Goal: Task Accomplishment & Management: Complete application form

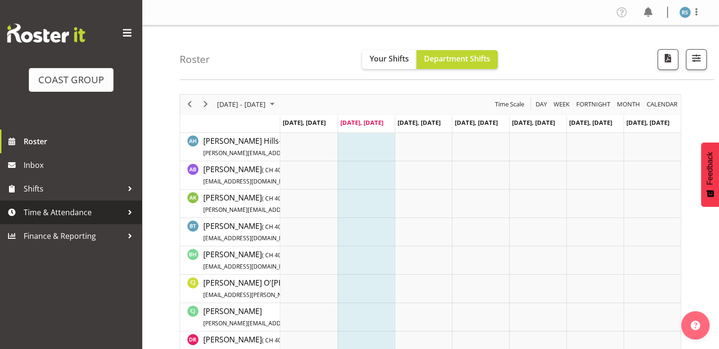
click at [59, 216] on span "Time & Attendance" at bounding box center [73, 212] width 99 height 14
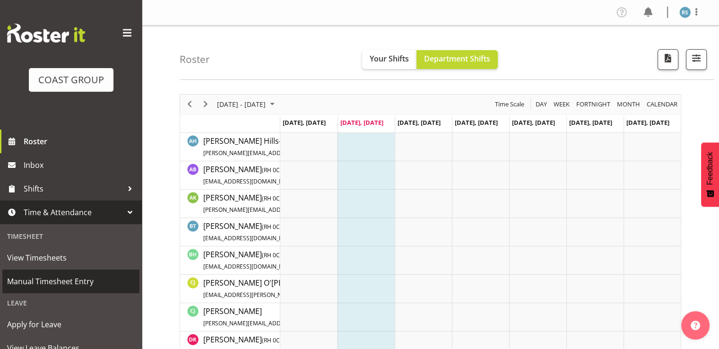
click at [53, 280] on span "Manual Timesheet Entry" at bounding box center [71, 281] width 128 height 14
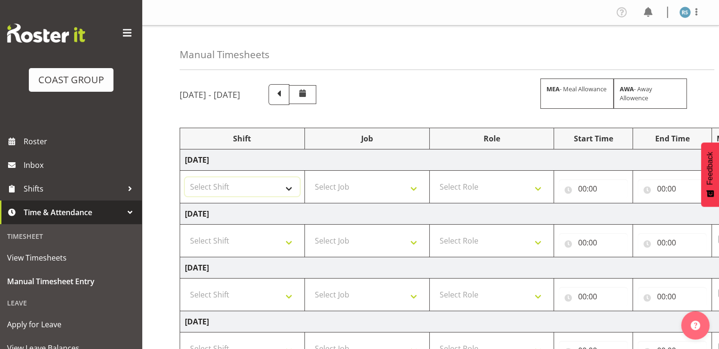
click at [288, 183] on select "Select Shift Break AHICE Break All Blacks casual Break Arts [PERSON_NAME] Break…" at bounding box center [242, 186] width 115 height 19
select select "62216"
click at [185, 177] on select "Select Shift Break AHICE Break All Blacks casual Break Arts [PERSON_NAME] Break…" at bounding box center [242, 186] width 115 height 19
click at [258, 237] on select "Select Shift Break AHICE Break All Blacks casual Break Arts [PERSON_NAME] Break…" at bounding box center [242, 240] width 115 height 19
select select "62216"
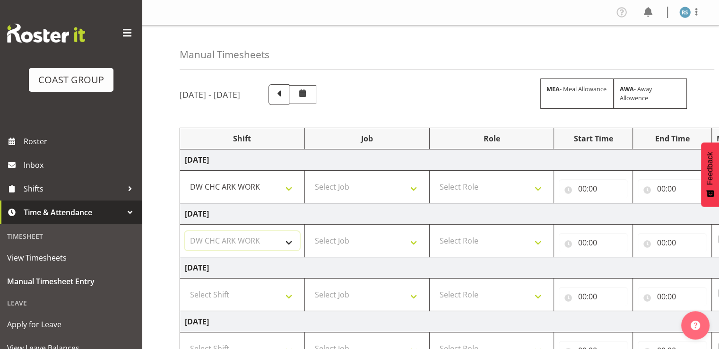
click at [185, 231] on select "Select Shift Break AHICE Break All Blacks casual Break Arts [PERSON_NAME] Break…" at bounding box center [242, 240] width 115 height 19
click at [253, 296] on select "Select Shift Break AHICE Break All Blacks casual Break Arts [PERSON_NAME] Break…" at bounding box center [242, 294] width 115 height 19
select select "62216"
click at [185, 285] on select "Select Shift Break AHICE Break All Blacks casual Break Arts [PERSON_NAME] Break…" at bounding box center [242, 294] width 115 height 19
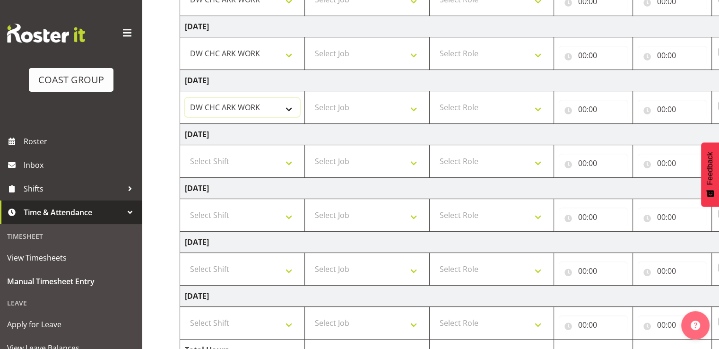
scroll to position [189, 0]
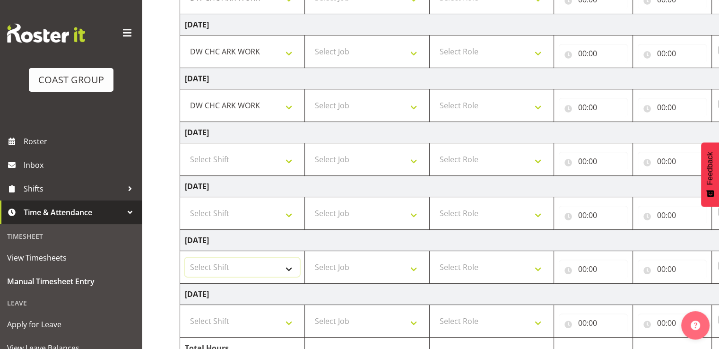
click at [253, 262] on select "Select Shift Break AHICE Break All Blacks casual Break Arts [PERSON_NAME] Break…" at bounding box center [242, 267] width 115 height 19
select select "62216"
click at [185, 258] on select "Select Shift Break AHICE Break All Blacks casual Break Arts [PERSON_NAME] Break…" at bounding box center [242, 267] width 115 height 19
click at [246, 314] on select "Select Shift Break AHICE Break All Blacks casual Break Arts [PERSON_NAME] Break…" at bounding box center [242, 321] width 115 height 19
select select "62216"
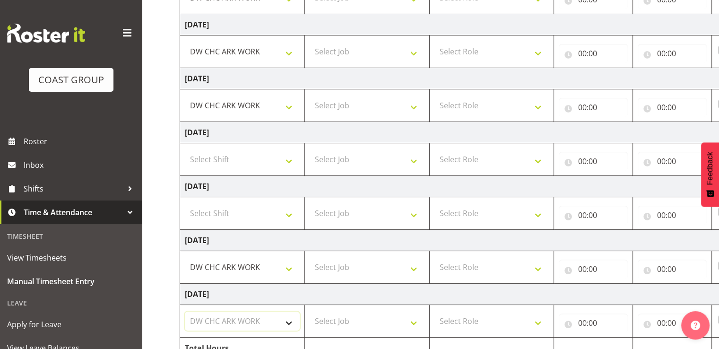
click at [185, 312] on select "Select Shift Break AHICE Break All Blacks casual Break Arts [PERSON_NAME] Break…" at bounding box center [242, 321] width 115 height 19
click at [349, 319] on select "Select Job 1 Carlton Events 1 [PERSON_NAME][GEOGRAPHIC_DATA] 1 [PERSON_NAME][GE…" at bounding box center [367, 321] width 115 height 19
select select "9476"
click at [310, 312] on select "Select Job 1 Carlton Events 1 [PERSON_NAME][GEOGRAPHIC_DATA] 1 [PERSON_NAME][GE…" at bounding box center [367, 321] width 115 height 19
click at [354, 263] on select "Select Job 1 Carlton Events 1 [PERSON_NAME][GEOGRAPHIC_DATA] 1 [PERSON_NAME][GE…" at bounding box center [367, 267] width 115 height 19
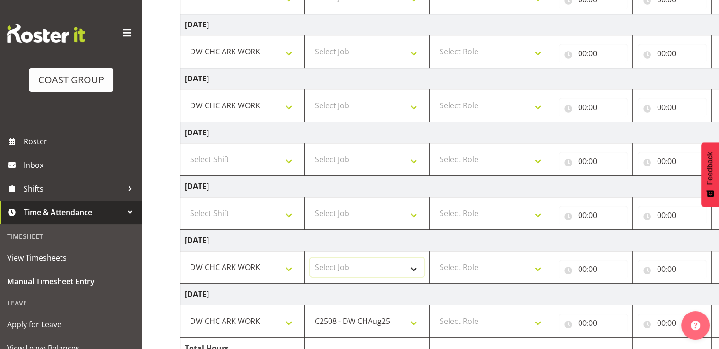
select select "9476"
click at [310, 258] on select "Select Job 1 Carlton Events 1 [PERSON_NAME][GEOGRAPHIC_DATA] 1 [PERSON_NAME][GE…" at bounding box center [367, 267] width 115 height 19
click at [371, 117] on td "Select Job 1 Carlton Events 1 [PERSON_NAME][GEOGRAPHIC_DATA] 1 [PERSON_NAME][GE…" at bounding box center [367, 105] width 125 height 33
click at [373, 110] on select "Select Job 1 Carlton Events 1 [PERSON_NAME][GEOGRAPHIC_DATA] 1 [PERSON_NAME][GE…" at bounding box center [367, 105] width 115 height 19
select select "9476"
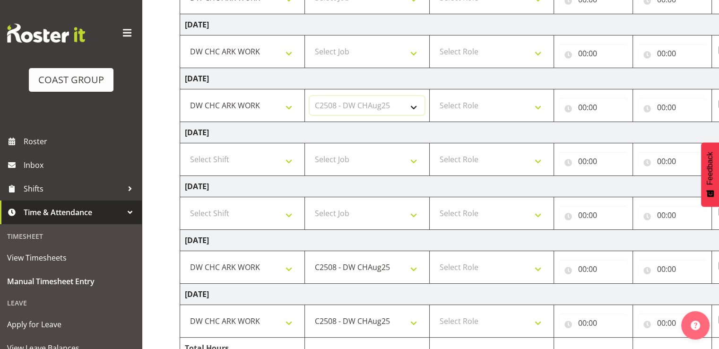
click at [310, 96] on select "Select Job 1 Carlton Events 1 [PERSON_NAME][GEOGRAPHIC_DATA] 1 [PERSON_NAME][GE…" at bounding box center [367, 105] width 115 height 19
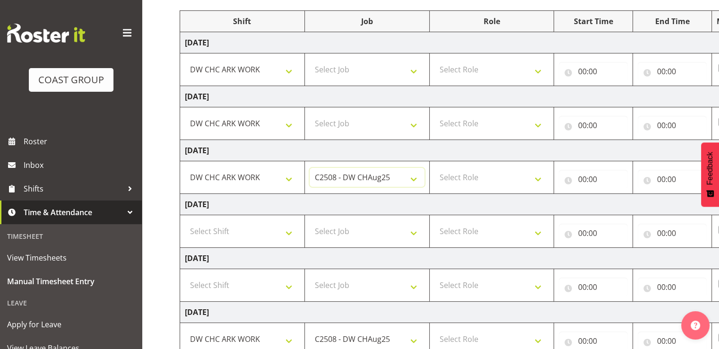
scroll to position [95, 0]
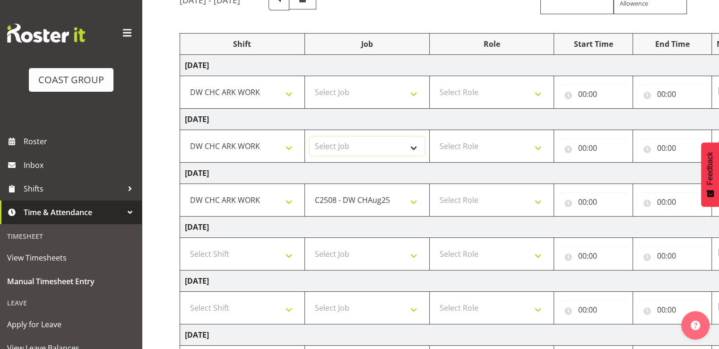
click at [368, 143] on select "Select Job 1 Carlton Events 1 [PERSON_NAME][GEOGRAPHIC_DATA] 1 [PERSON_NAME][GE…" at bounding box center [367, 146] width 115 height 19
select select "9476"
click at [310, 137] on select "Select Job 1 Carlton Events 1 [PERSON_NAME][GEOGRAPHIC_DATA] 1 [PERSON_NAME][GE…" at bounding box center [367, 146] width 115 height 19
click at [375, 91] on select "Select Job 1 Carlton Events 1 [PERSON_NAME][GEOGRAPHIC_DATA] 1 [PERSON_NAME][GE…" at bounding box center [367, 92] width 115 height 19
select select "9476"
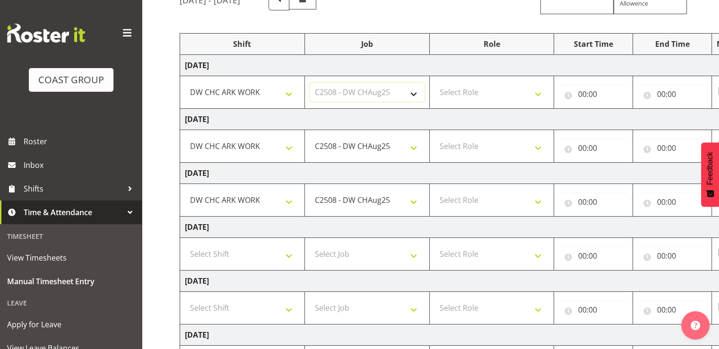
click at [310, 83] on select "Select Job 1 Carlton Events 1 [PERSON_NAME][GEOGRAPHIC_DATA] 1 [PERSON_NAME][GE…" at bounding box center [367, 92] width 115 height 19
click at [447, 95] on select "Select Role SIGNWRITER Signwriter EHS CHC OPS" at bounding box center [492, 92] width 115 height 19
select select "41"
click at [435, 83] on select "Select Role SIGNWRITER Signwriter EHS CHC OPS" at bounding box center [492, 92] width 115 height 19
click at [460, 151] on select "Select Role SIGNWRITER Signwriter EHS CHC OPS" at bounding box center [492, 146] width 115 height 19
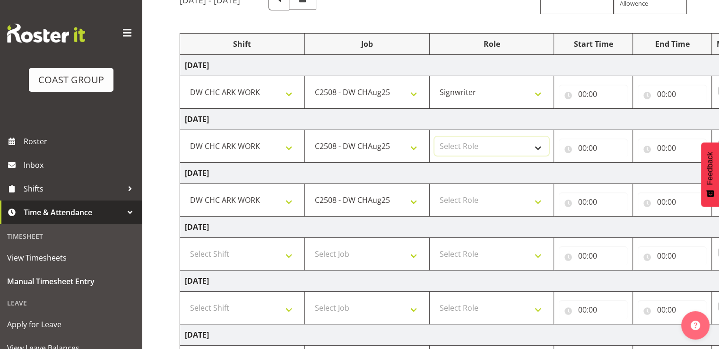
select select "41"
click at [435, 137] on select "Select Role SIGNWRITER Signwriter EHS CHC OPS" at bounding box center [492, 146] width 115 height 19
click at [469, 194] on select "Select Role SIGNWRITER Signwriter EHS CHC OPS" at bounding box center [492, 200] width 115 height 19
select select "41"
click at [435, 191] on select "Select Role SIGNWRITER Signwriter EHS CHC OPS" at bounding box center [492, 200] width 115 height 19
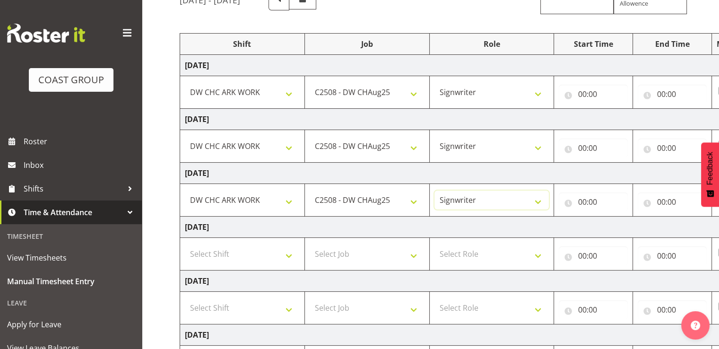
scroll to position [236, 0]
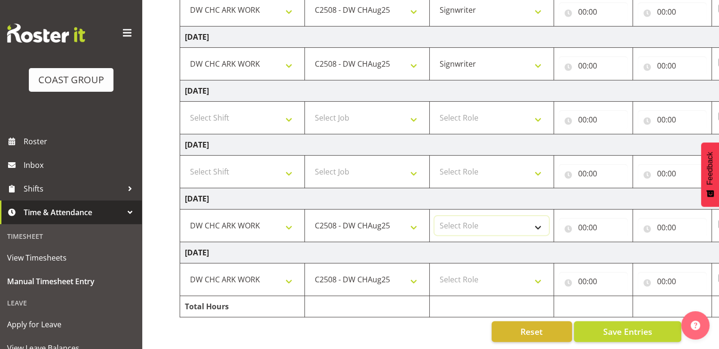
drag, startPoint x: 480, startPoint y: 217, endPoint x: 480, endPoint y: 222, distance: 5.3
click at [480, 217] on select "Select Role SIGNWRITER Signwriter EHS CHC OPS" at bounding box center [492, 225] width 115 height 19
select select "41"
click at [435, 216] on select "Select Role SIGNWRITER Signwriter EHS CHC OPS" at bounding box center [492, 225] width 115 height 19
drag, startPoint x: 484, startPoint y: 267, endPoint x: 486, endPoint y: 277, distance: 10.1
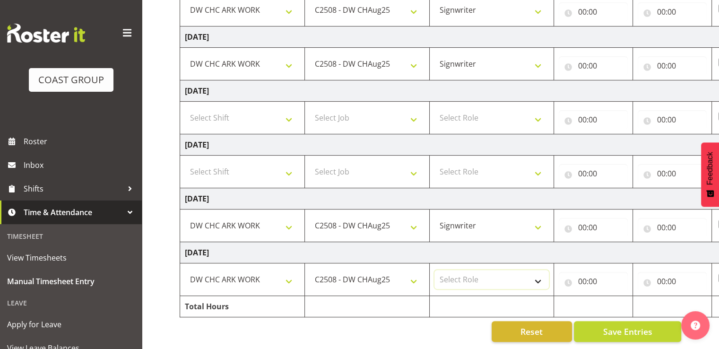
click at [484, 270] on select "Select Role SIGNWRITER Signwriter EHS CHC OPS" at bounding box center [492, 279] width 115 height 19
select select "41"
click at [435, 270] on select "Select Role SIGNWRITER Signwriter EHS CHC OPS" at bounding box center [492, 279] width 115 height 19
click at [503, 246] on td "[DATE]" at bounding box center [511, 252] width 662 height 21
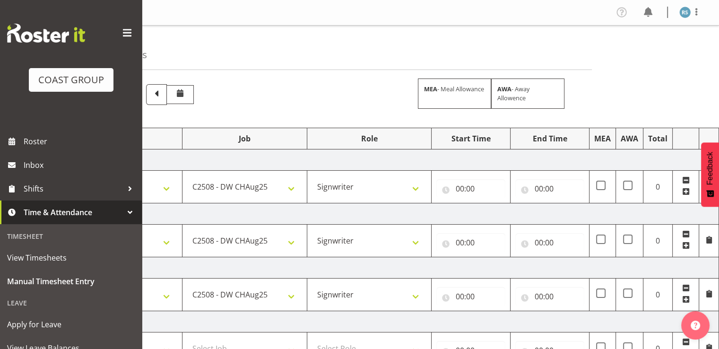
scroll to position [47, 0]
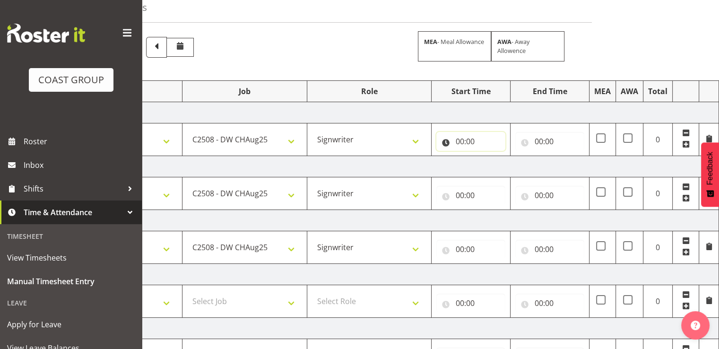
click at [477, 138] on input "00:00" at bounding box center [471, 141] width 69 height 19
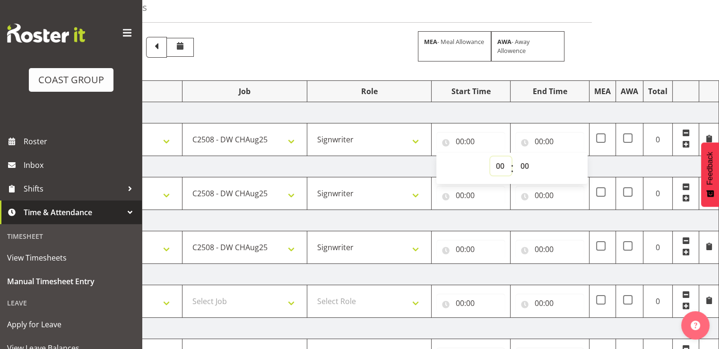
click at [506, 161] on select "00 01 02 03 04 05 06 07 08 09 10 11 12 13 14 15 16 17 18 19 20 21 22 23" at bounding box center [500, 166] width 21 height 19
select select "7"
click at [490, 157] on select "00 01 02 03 04 05 06 07 08 09 10 11 12 13 14 15 16 17 18 19 20 21 22 23" at bounding box center [500, 166] width 21 height 19
type input "07:00"
click at [527, 170] on select "00 01 02 03 04 05 06 07 08 09 10 11 12 13 14 15 16 17 18 19 20 21 22 23 24 25 2…" at bounding box center [525, 166] width 21 height 19
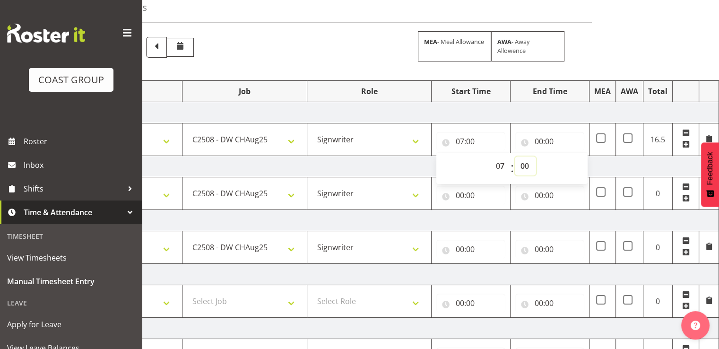
select select "30"
click at [515, 157] on select "00 01 02 03 04 05 06 07 08 09 10 11 12 13 14 15 16 17 18 19 20 21 22 23 24 25 2…" at bounding box center [525, 166] width 21 height 19
type input "07:30"
click at [544, 146] on input "00:00" at bounding box center [549, 141] width 69 height 19
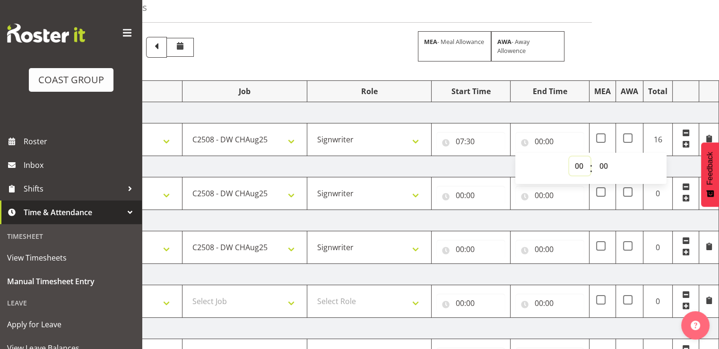
click at [579, 166] on select "00 01 02 03 04 05 06 07 08 09 10 11 12 13 14 15 16 17 18 19 20 21 22 23" at bounding box center [579, 166] width 21 height 19
select select "17"
click at [569, 157] on select "00 01 02 03 04 05 06 07 08 09 10 11 12 13 14 15 16 17 18 19 20 21 22 23" at bounding box center [579, 166] width 21 height 19
type input "17:00"
click at [558, 112] on td "[DATE]" at bounding box center [389, 112] width 662 height 21
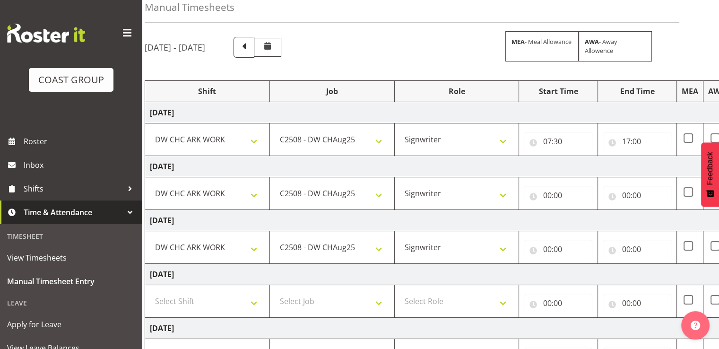
scroll to position [0, 122]
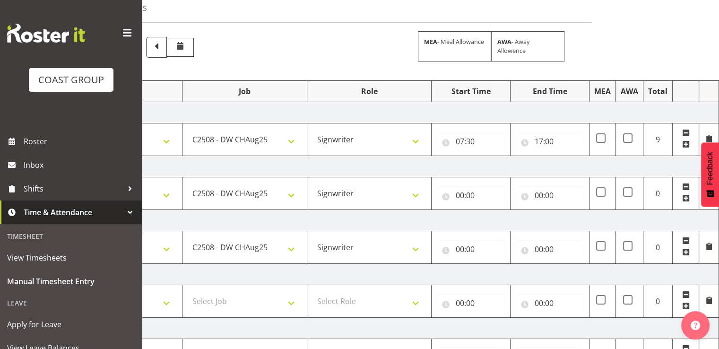
drag, startPoint x: 551, startPoint y: 109, endPoint x: 543, endPoint y: 109, distance: 7.6
click at [543, 109] on td "[DATE]" at bounding box center [389, 112] width 662 height 21
click at [471, 195] on input "00:00" at bounding box center [471, 195] width 69 height 19
click at [498, 221] on select "00 01 02 03 04 05 06 07 08 09 10 11 12 13 14 15 16 17 18 19 20 21 22 23" at bounding box center [500, 219] width 21 height 19
select select "8"
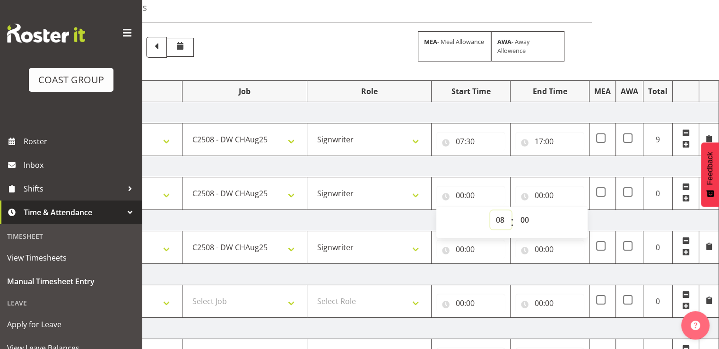
click at [490, 210] on select "00 01 02 03 04 05 06 07 08 09 10 11 12 13 14 15 16 17 18 19 20 21 22 23" at bounding box center [500, 219] width 21 height 19
type input "08:00"
click at [548, 191] on input "00:00" at bounding box center [549, 195] width 69 height 19
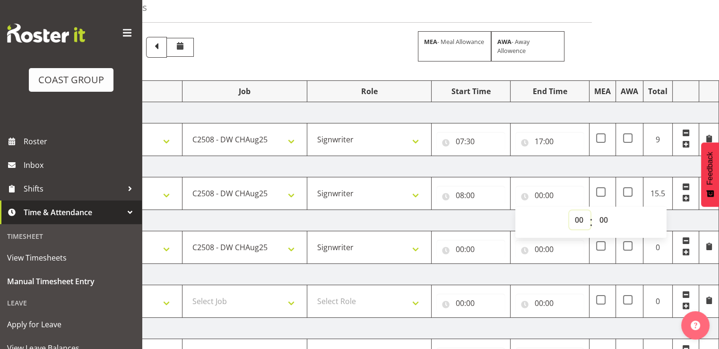
click at [577, 221] on select "00 01 02 03 04 05 06 07 08 09 10 11 12 13 14 15 16 17 18 19 20 21 22 23" at bounding box center [579, 219] width 21 height 19
select select "17"
click at [569, 210] on select "00 01 02 03 04 05 06 07 08 09 10 11 12 13 14 15 16 17 18 19 20 21 22 23" at bounding box center [579, 219] width 21 height 19
type input "17:00"
click at [583, 170] on td "[DATE]" at bounding box center [389, 166] width 662 height 21
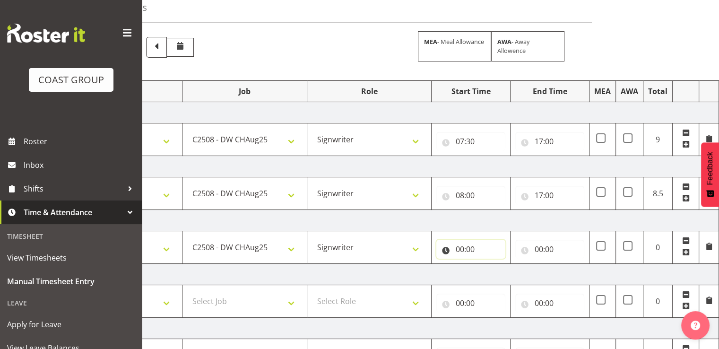
click at [459, 244] on input "00:00" at bounding box center [471, 249] width 69 height 19
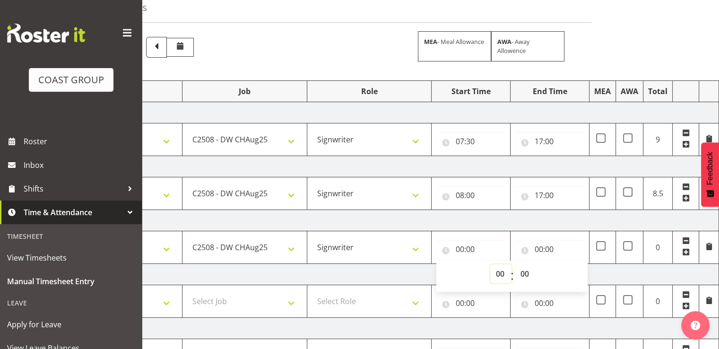
click at [499, 271] on select "00 01 02 03 04 05 06 07 08 09 10 11 12 13 14 15 16 17 18 19 20 21 22 23" at bounding box center [500, 273] width 21 height 19
select select "7"
click at [490, 264] on select "00 01 02 03 04 05 06 07 08 09 10 11 12 13 14 15 16 17 18 19 20 21 22 23" at bounding box center [500, 273] width 21 height 19
type input "07:00"
click at [522, 274] on select "00 01 02 03 04 05 06 07 08 09 10 11 12 13 14 15 16 17 18 19 20 21 22 23 24 25 2…" at bounding box center [525, 273] width 21 height 19
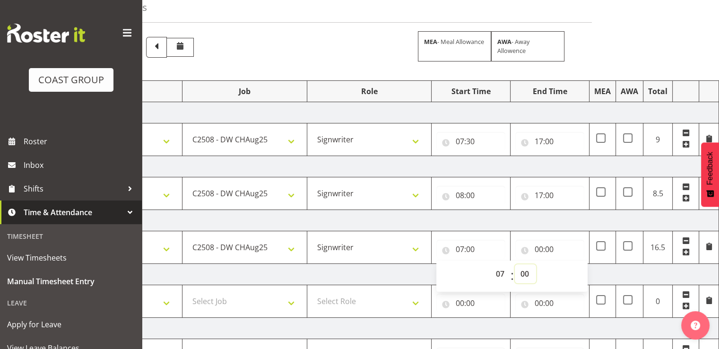
select select "30"
click at [515, 264] on select "00 01 02 03 04 05 06 07 08 09 10 11 12 13 14 15 16 17 18 19 20 21 22 23 24 25 2…" at bounding box center [525, 273] width 21 height 19
type input "07:30"
click at [552, 240] on input "00:00" at bounding box center [549, 249] width 69 height 19
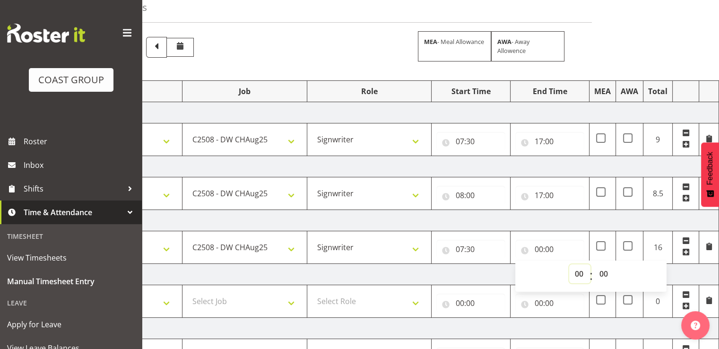
click at [578, 270] on select "00 01 02 03 04 05 06 07 08 09 10 11 12 13 14 15 16 17 18 19 20 21 22 23" at bounding box center [579, 273] width 21 height 19
select select "16"
click at [569, 264] on select "00 01 02 03 04 05 06 07 08 09 10 11 12 13 14 15 16 17 18 19 20 21 22 23" at bounding box center [579, 273] width 21 height 19
type input "16:00"
click at [601, 269] on select "00 01 02 03 04 05 06 07 08 09 10 11 12 13 14 15 16 17 18 19 20 21 22 23 24 25 2…" at bounding box center [604, 273] width 21 height 19
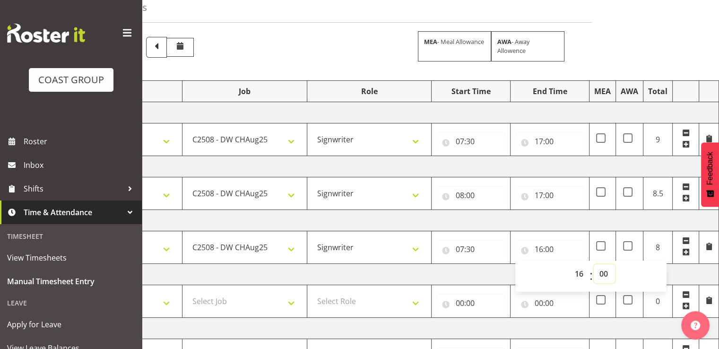
select select "30"
click at [594, 264] on select "00 01 02 03 04 05 06 07 08 09 10 11 12 13 14 15 16 17 18 19 20 21 22 23 24 25 2…" at bounding box center [604, 273] width 21 height 19
type input "16:30"
click at [599, 164] on td "[DATE]" at bounding box center [389, 166] width 662 height 21
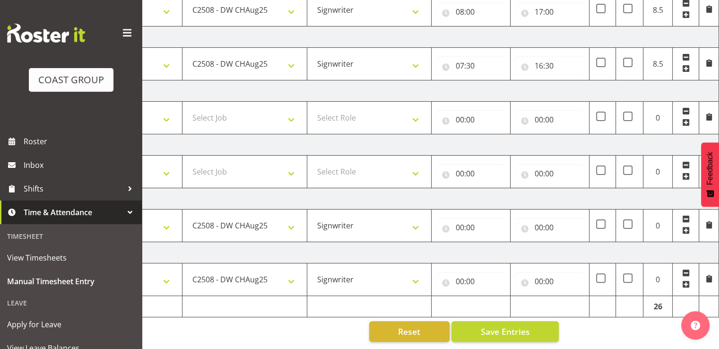
scroll to position [236, 0]
click at [494, 218] on input "00:00" at bounding box center [471, 227] width 69 height 19
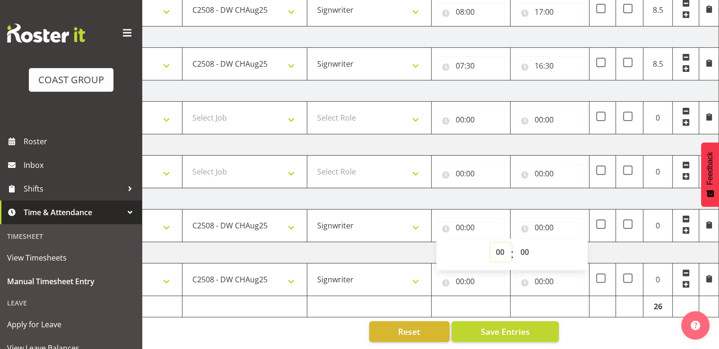
click at [495, 243] on select "00 01 02 03 04 05 06 07 08 09 10 11 12 13 14 15 16 17 18 19 20 21 22 23" at bounding box center [500, 252] width 21 height 19
select select "7"
click at [490, 243] on select "00 01 02 03 04 05 06 07 08 09 10 11 12 13 14 15 16 17 18 19 20 21 22 23" at bounding box center [500, 252] width 21 height 19
type input "07:00"
click at [524, 247] on select "00 01 02 03 04 05 06 07 08 09 10 11 12 13 14 15 16 17 18 19 20 21 22 23 24 25 2…" at bounding box center [525, 252] width 21 height 19
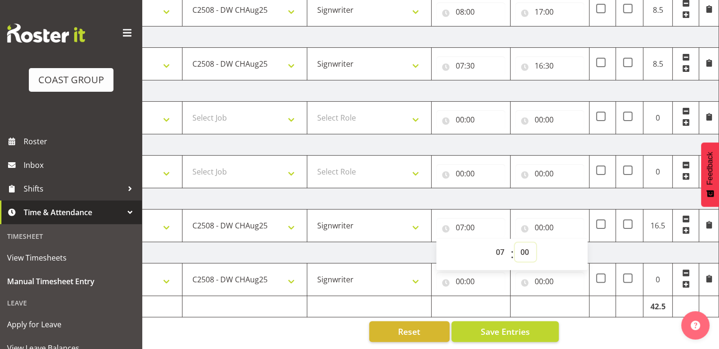
select select "30"
click at [515, 243] on select "00 01 02 03 04 05 06 07 08 09 10 11 12 13 14 15 16 17 18 19 20 21 22 23 24 25 2…" at bounding box center [525, 252] width 21 height 19
type input "07:30"
click at [545, 218] on input "00:00" at bounding box center [549, 227] width 69 height 19
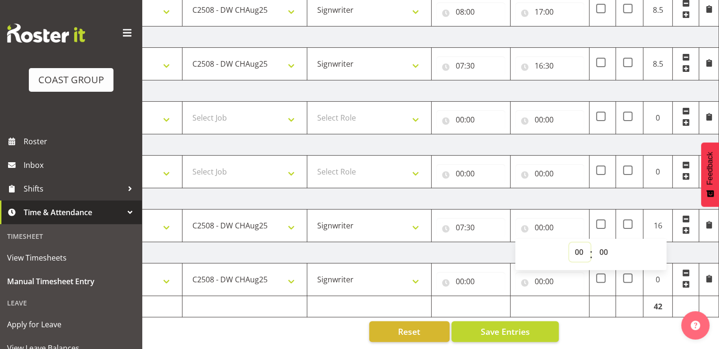
click at [573, 243] on select "00 01 02 03 04 05 06 07 08 09 10 11 12 13 14 15 16 17 18 19 20 21 22 23" at bounding box center [579, 252] width 21 height 19
select select "17"
click at [569, 243] on select "00 01 02 03 04 05 06 07 08 09 10 11 12 13 14 15 16 17 18 19 20 21 22 23" at bounding box center [579, 252] width 21 height 19
type input "17:00"
click at [488, 242] on td "[DATE]" at bounding box center [389, 252] width 662 height 21
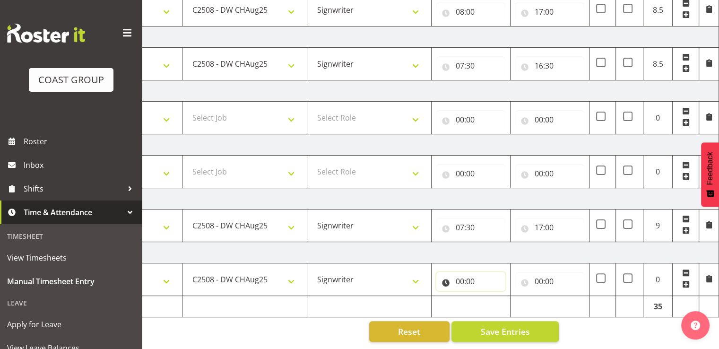
click at [484, 272] on input "00:00" at bounding box center [471, 281] width 69 height 19
click at [499, 306] on select "00 01 02 03 04 05 06 07 08 09 10 11 12 13 14 15 16 17 18 19 20 21 22 23" at bounding box center [500, 306] width 21 height 19
select select "8"
click at [490, 297] on select "00 01 02 03 04 05 06 07 08 09 10 11 12 13 14 15 16 17 18 19 20 21 22 23" at bounding box center [500, 306] width 21 height 19
type input "08:00"
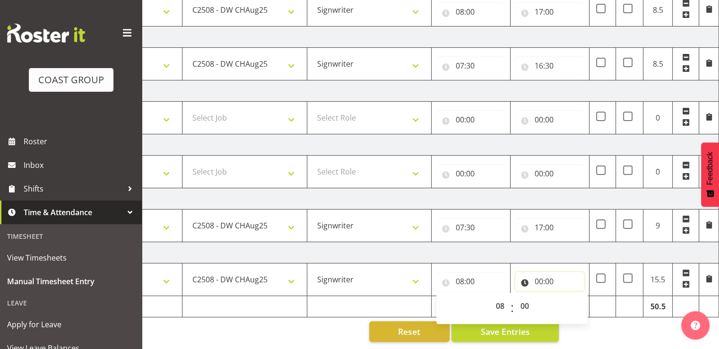
click at [545, 274] on input "00:00" at bounding box center [549, 281] width 69 height 19
click at [582, 297] on select "00 01 02 03 04 05 06 07 08 09 10 11 12 13 14 15 16 17 18 19 20 21 22 23" at bounding box center [579, 306] width 21 height 19
select select "17"
click at [569, 297] on select "00 01 02 03 04 05 06 07 08 09 10 11 12 13 14 15 16 17 18 19 20 21 22 23" at bounding box center [579, 306] width 21 height 19
type input "17:00"
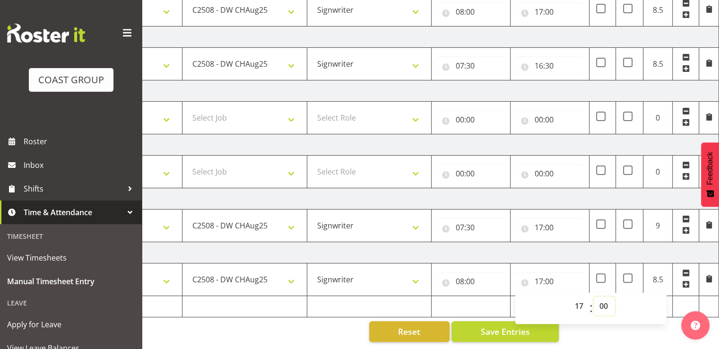
click at [607, 297] on select "00 01 02 03 04 05 06 07 08 09 10 11 12 13 14 15 16 17 18 19 20 21 22 23 24 25 2…" at bounding box center [604, 306] width 21 height 19
select select "30"
click at [594, 297] on select "00 01 02 03 04 05 06 07 08 09 10 11 12 13 14 15 16 17 18 19 20 21 22 23 24 25 2…" at bounding box center [604, 306] width 21 height 19
type input "17:30"
click at [560, 252] on td "[DATE]" at bounding box center [389, 252] width 662 height 21
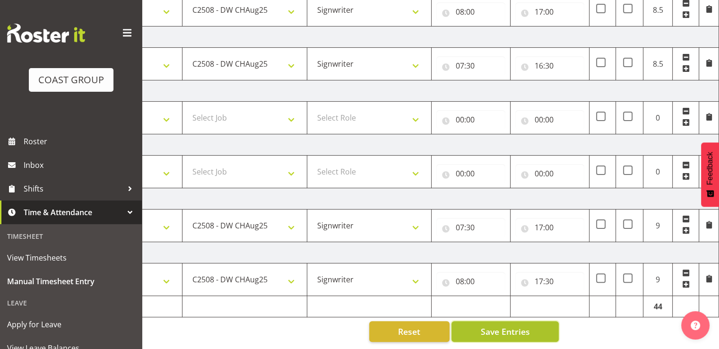
click at [507, 325] on span "Save Entries" at bounding box center [504, 331] width 49 height 12
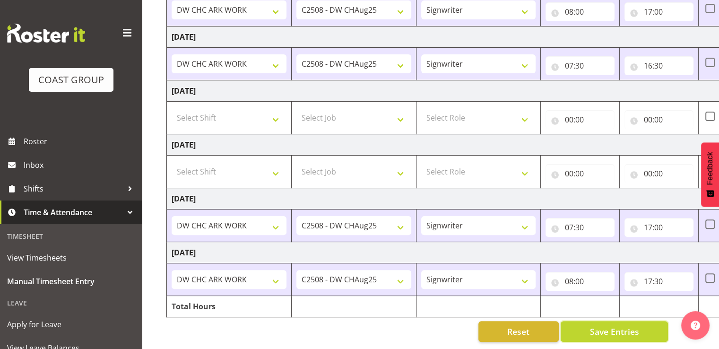
scroll to position [0, 0]
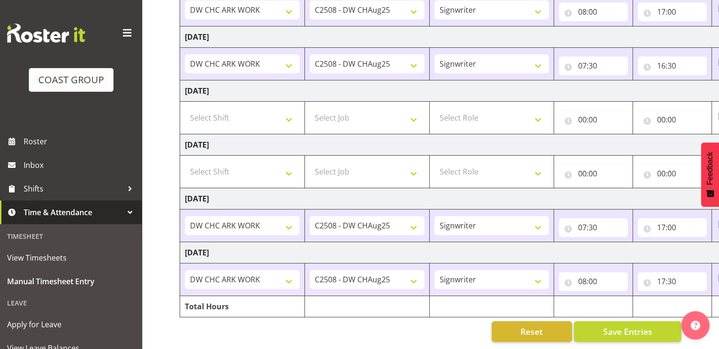
click at [616, 335] on div "[DATE] - [DATE] MEA - Meal Allowance AWA - Away Allowence Shift Job Role Start …" at bounding box center [450, 97] width 540 height 503
click at [618, 329] on span "Save Entries" at bounding box center [627, 331] width 49 height 12
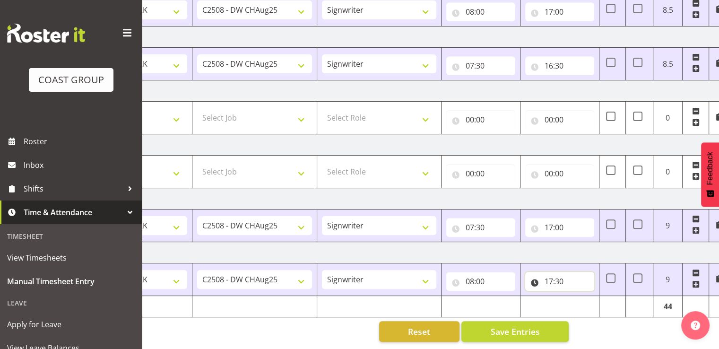
click at [571, 276] on input "17:30" at bounding box center [559, 281] width 69 height 19
click at [588, 297] on select "00 01 02 03 04 05 06 07 08 09 10 11 12 13 14 15 16 17 18 19 20 21 22 23" at bounding box center [589, 306] width 21 height 19
select select "18"
click at [579, 297] on select "00 01 02 03 04 05 06 07 08 09 10 11 12 13 14 15 16 17 18 19 20 21 22 23" at bounding box center [589, 306] width 21 height 19
type input "18:30"
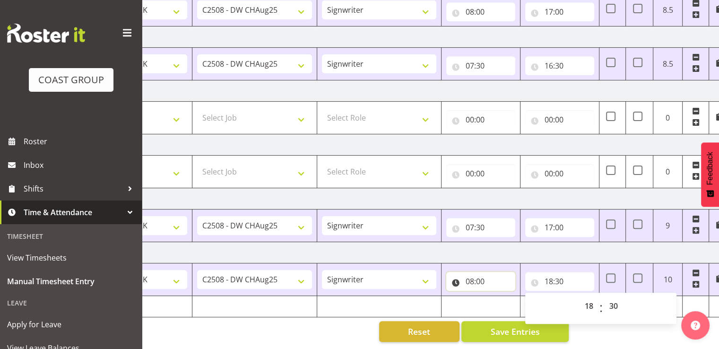
click at [496, 274] on input "08:00" at bounding box center [480, 281] width 69 height 19
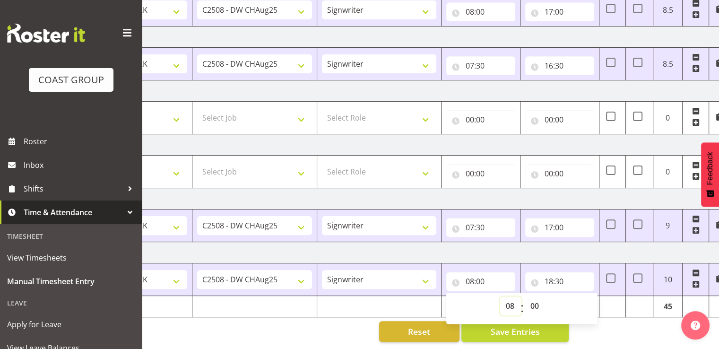
click at [510, 298] on select "00 01 02 03 04 05 06 07 08 09 10 11 12 13 14 15 16 17 18 19 20 21 22 23" at bounding box center [510, 306] width 21 height 19
select select "7"
click at [500, 297] on select "00 01 02 03 04 05 06 07 08 09 10 11 12 13 14 15 16 17 18 19 20 21 22 23" at bounding box center [510, 306] width 21 height 19
type input "07:00"
click at [491, 218] on input "07:30" at bounding box center [480, 227] width 69 height 19
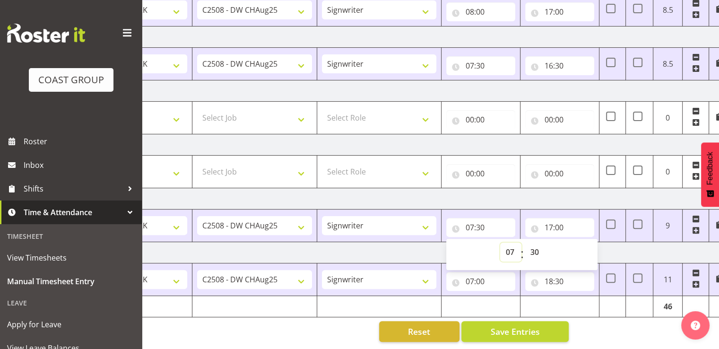
click at [509, 243] on select "00 01 02 03 04 05 06 07 08 09 10 11 12 13 14 15 16 17 18 19 20 21 22 23" at bounding box center [510, 252] width 21 height 19
select select "6"
click at [500, 243] on select "00 01 02 03 04 05 06 07 08 09 10 11 12 13 14 15 16 17 18 19 20 21 22 23" at bounding box center [510, 252] width 21 height 19
type input "06:30"
click at [560, 221] on input "17:00" at bounding box center [559, 227] width 69 height 19
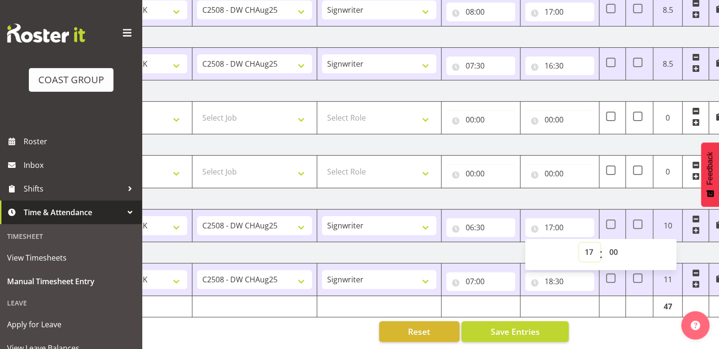
click at [589, 243] on select "00 01 02 03 04 05 06 07 08 09 10 11 12 13 14 15 16 17 18 19 20 21 22 23" at bounding box center [589, 252] width 21 height 19
select select "18"
click at [579, 243] on select "00 01 02 03 04 05 06 07 08 09 10 11 12 13 14 15 16 17 18 19 20 21 22 23" at bounding box center [589, 252] width 21 height 19
type input "18:00"
click at [603, 194] on td "[DATE]" at bounding box center [399, 198] width 662 height 21
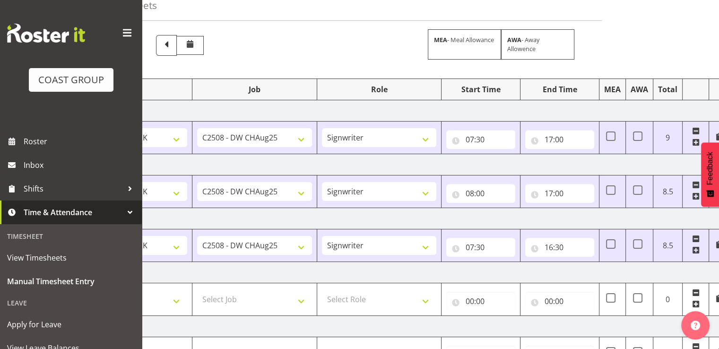
scroll to position [47, 0]
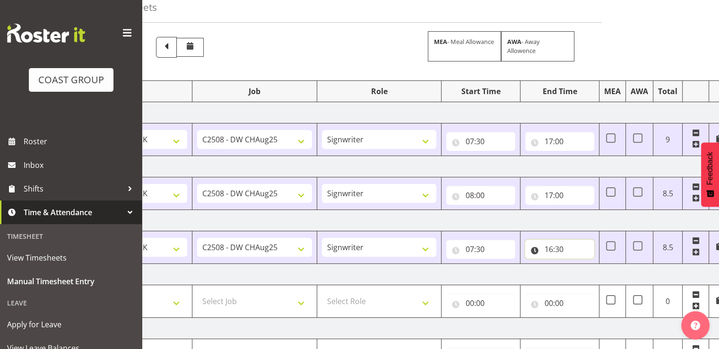
click at [564, 249] on input "16:30" at bounding box center [559, 249] width 69 height 19
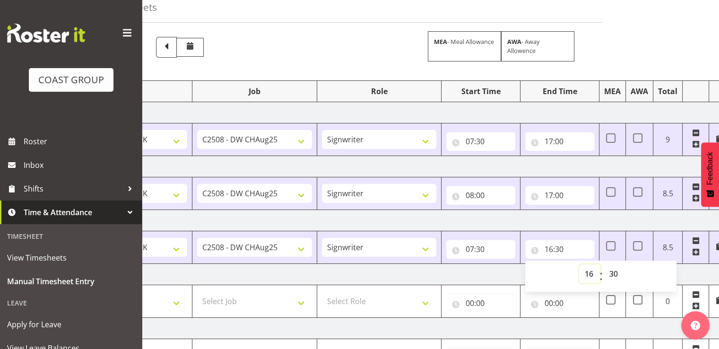
click at [591, 279] on select "00 01 02 03 04 05 06 07 08 09 10 11 12 13 14 15 16 17 18 19 20 21 22 23" at bounding box center [589, 273] width 21 height 19
select select "17"
click at [579, 264] on select "00 01 02 03 04 05 06 07 08 09 10 11 12 13 14 15 16 17 18 19 20 21 22 23" at bounding box center [589, 273] width 21 height 19
type input "17:30"
click at [488, 248] on input "07:30" at bounding box center [480, 249] width 69 height 19
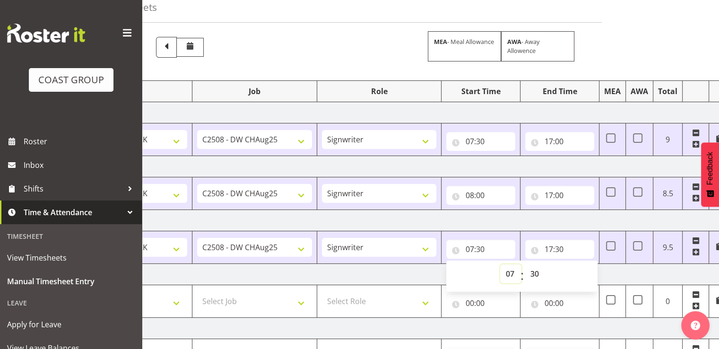
click at [511, 269] on select "00 01 02 03 04 05 06 07 08 09 10 11 12 13 14 15 16 17 18 19 20 21 22 23" at bounding box center [510, 273] width 21 height 19
select select "6"
click at [500, 264] on select "00 01 02 03 04 05 06 07 08 09 10 11 12 13 14 15 16 17 18 19 20 21 22 23" at bounding box center [510, 273] width 21 height 19
type input "06:30"
click at [491, 195] on input "08:00" at bounding box center [480, 195] width 69 height 19
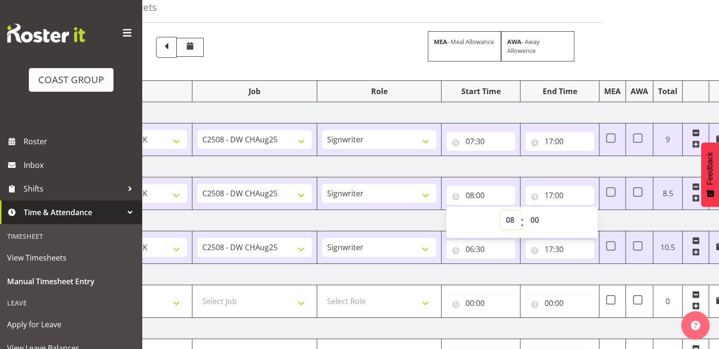
click at [513, 216] on select "00 01 02 03 04 05 06 07 08 09 10 11 12 13 14 15 16 17 18 19 20 21 22 23" at bounding box center [510, 219] width 21 height 19
select select "7"
click at [500, 210] on select "00 01 02 03 04 05 06 07 08 09 10 11 12 13 14 15 16 17 18 19 20 21 22 23" at bounding box center [510, 219] width 21 height 19
type input "07:00"
click at [550, 190] on input "17:00" at bounding box center [559, 195] width 69 height 19
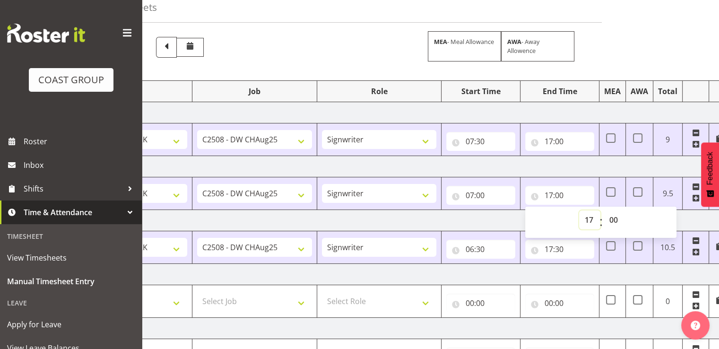
click at [587, 222] on select "00 01 02 03 04 05 06 07 08 09 10 11 12 13 14 15 16 17 18 19 20 21 22 23" at bounding box center [589, 219] width 21 height 19
select select "18"
click at [579, 210] on select "00 01 02 03 04 05 06 07 08 09 10 11 12 13 14 15 16 17 18 19 20 21 22 23" at bounding box center [589, 219] width 21 height 19
type input "18:00"
click at [578, 142] on input "17:00" at bounding box center [559, 141] width 69 height 19
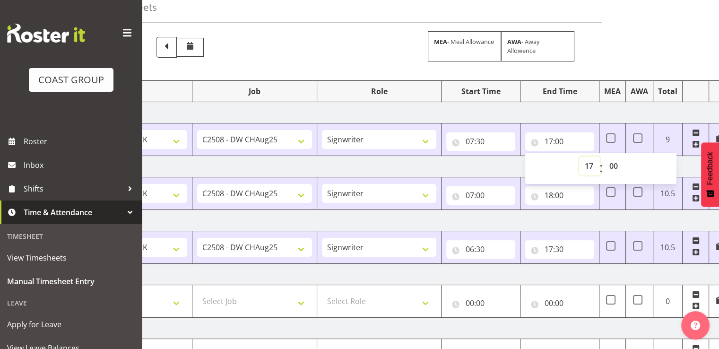
drag, startPoint x: 586, startPoint y: 159, endPoint x: 595, endPoint y: 163, distance: 9.7
click at [586, 159] on select "00 01 02 03 04 05 06 07 08 09 10 11 12 13 14 15 16 17 18 19 20 21 22 23" at bounding box center [589, 166] width 21 height 19
select select "18"
click at [579, 157] on select "00 01 02 03 04 05 06 07 08 09 10 11 12 13 14 15 16 17 18 19 20 21 22 23" at bounding box center [589, 166] width 21 height 19
type input "18:00"
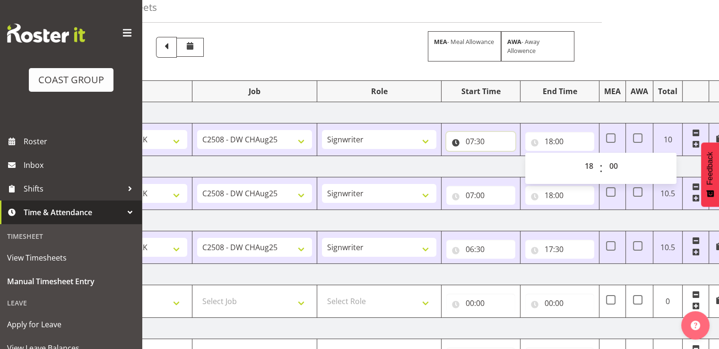
click at [493, 138] on input "07:30" at bounding box center [480, 141] width 69 height 19
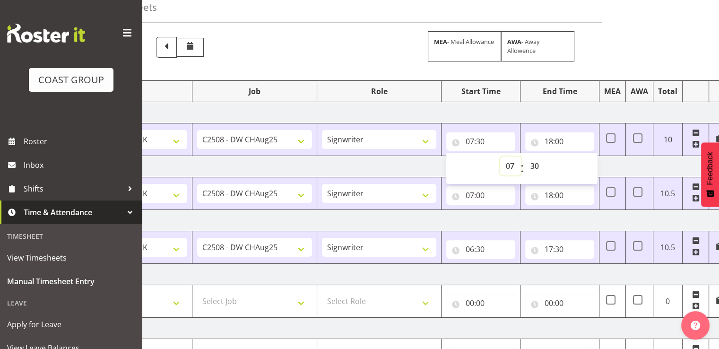
click at [513, 165] on select "00 01 02 03 04 05 06 07 08 09 10 11 12 13 14 15 16 17 18 19 20 21 22 23" at bounding box center [510, 166] width 21 height 19
select select "6"
click at [500, 157] on select "00 01 02 03 04 05 06 07 08 09 10 11 12 13 14 15 16 17 18 19 20 21 22 23" at bounding box center [510, 166] width 21 height 19
type input "06:30"
click at [619, 63] on div "Manual Timesheets [DATE] - [DATE] MEA - Meal Allowance AWA - Away Allowence Shi…" at bounding box center [430, 255] width 577 height 554
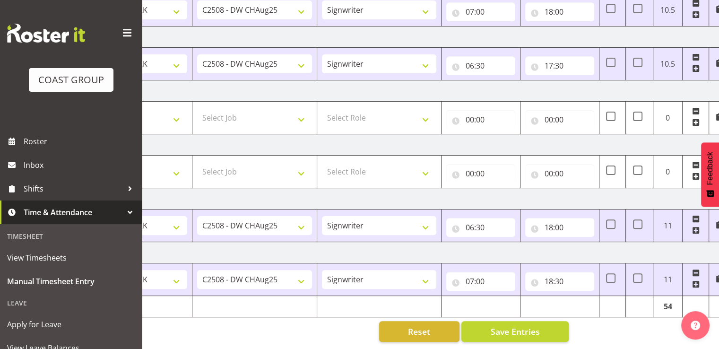
scroll to position [236, 0]
click at [532, 326] on span "Save Entries" at bounding box center [514, 331] width 49 height 12
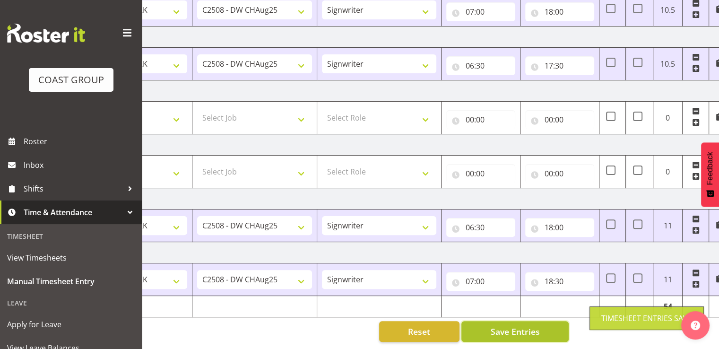
click at [521, 325] on span "Save Entries" at bounding box center [514, 331] width 49 height 12
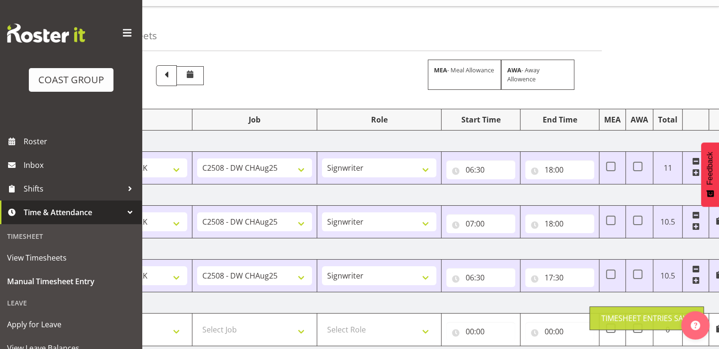
scroll to position [0, 0]
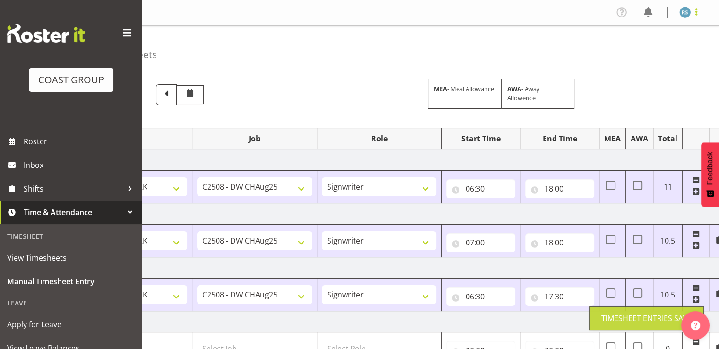
click at [694, 13] on span at bounding box center [696, 11] width 11 height 11
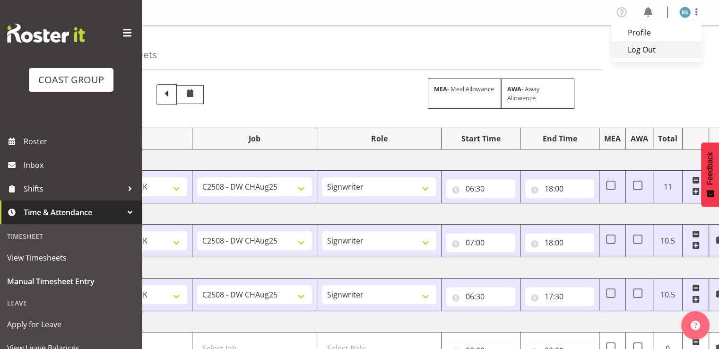
click at [660, 48] on link "Log Out" at bounding box center [656, 49] width 91 height 17
